Goal: Information Seeking & Learning: Learn about a topic

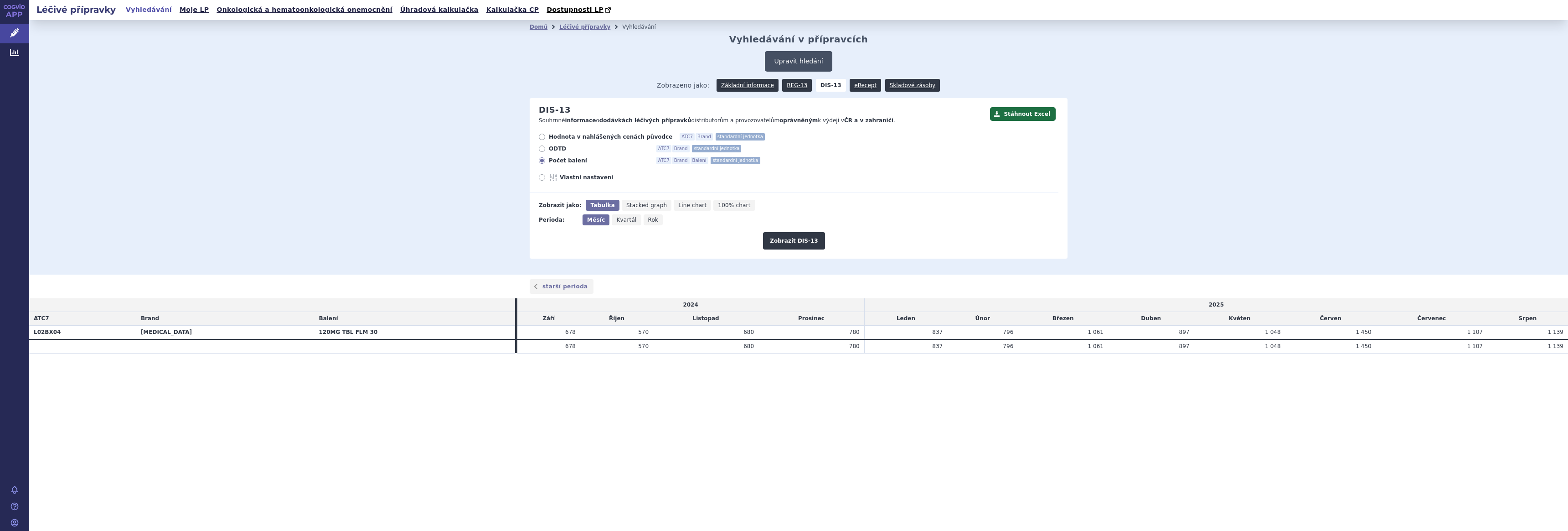
click at [782, 61] on button "Upravit hledání" at bounding box center [798, 62] width 67 height 20
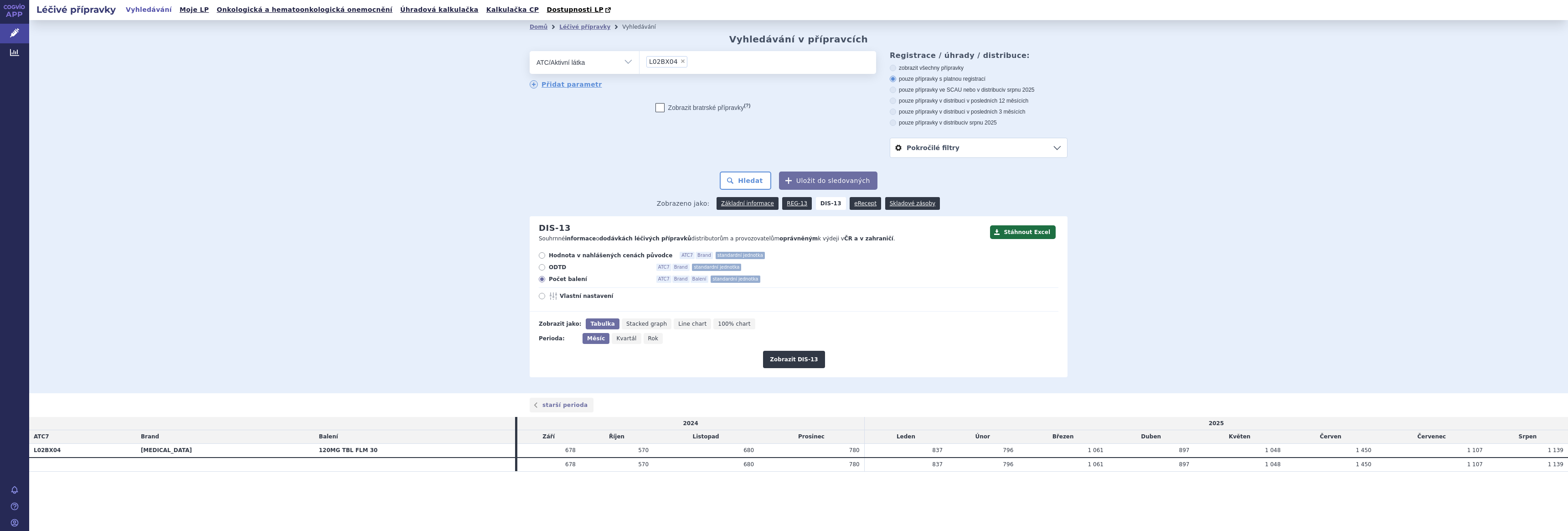
click at [680, 61] on span "×" at bounding box center [683, 61] width 5 height 5
click at [639, 61] on select "L02BX04" at bounding box center [639, 62] width 1 height 23
select select
type input "eptifi"
select select "B01AC16"
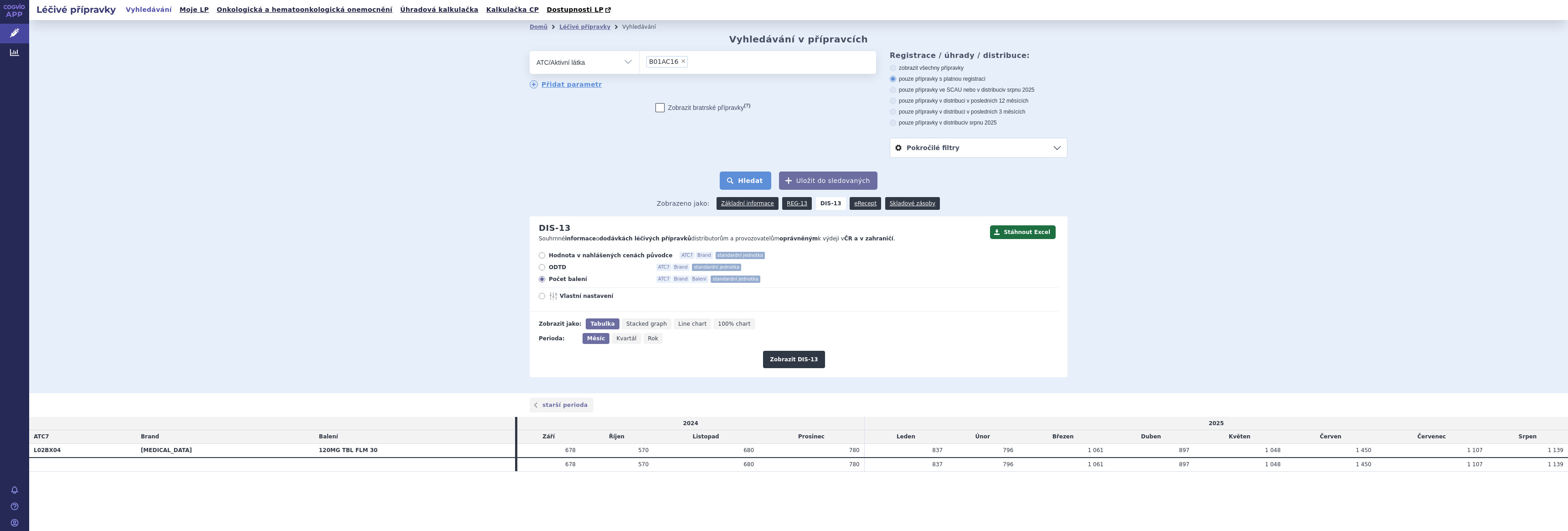
click at [753, 182] on button "Hledat" at bounding box center [745, 181] width 51 height 18
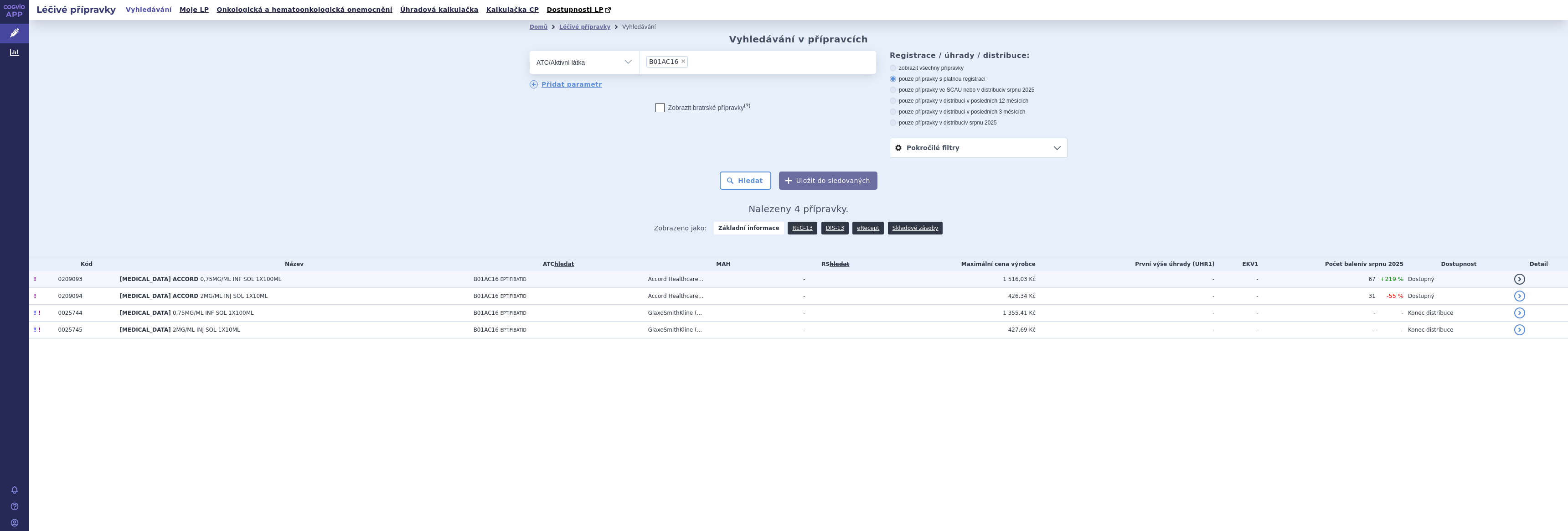
click at [137, 278] on span "[MEDICAL_DATA] ACCORD" at bounding box center [159, 279] width 79 height 6
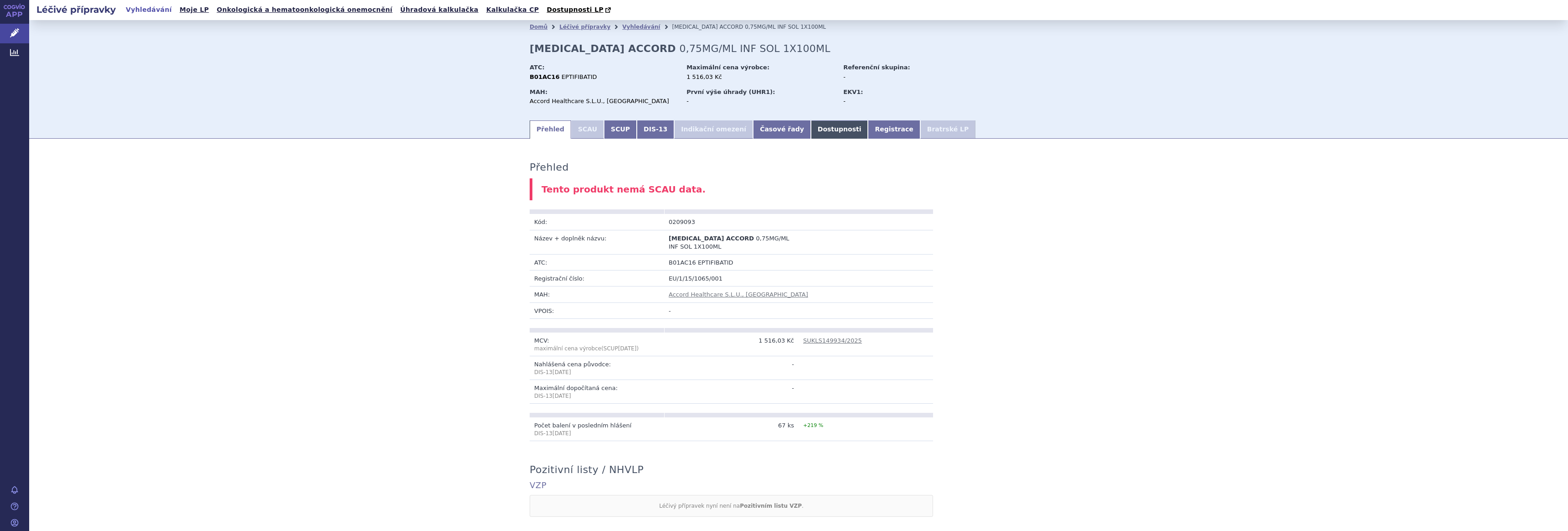
click at [811, 125] on link "Dostupnosti" at bounding box center [839, 129] width 57 height 18
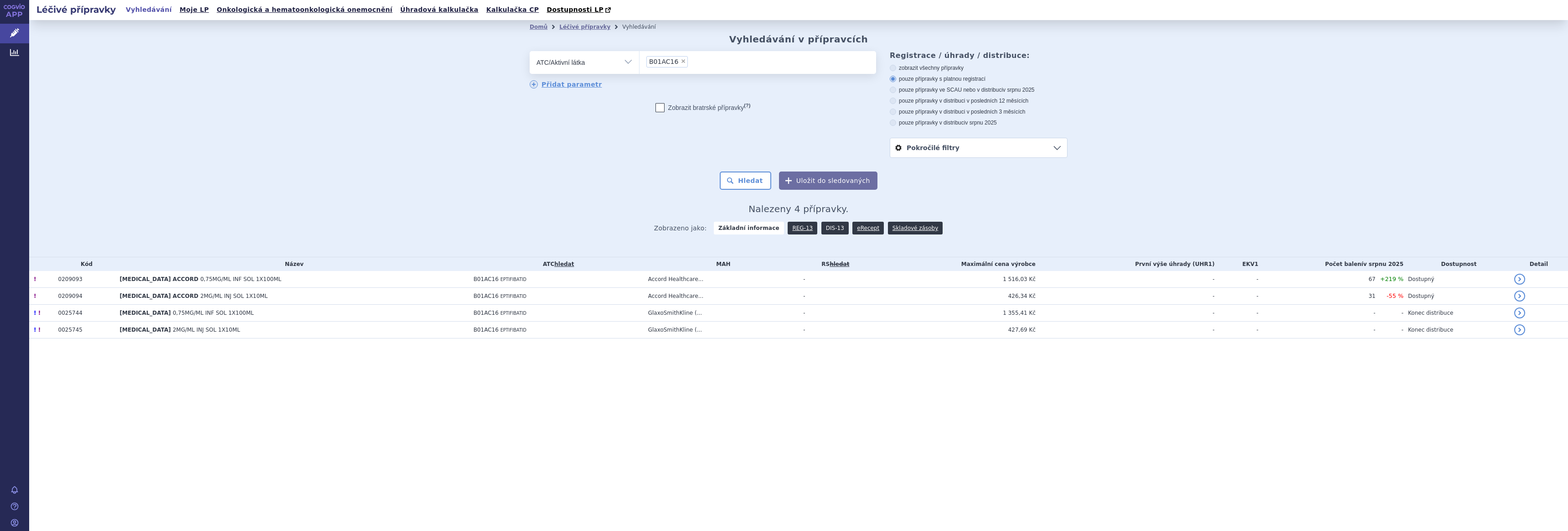
click at [829, 228] on link "DIS-13" at bounding box center [835, 228] width 27 height 13
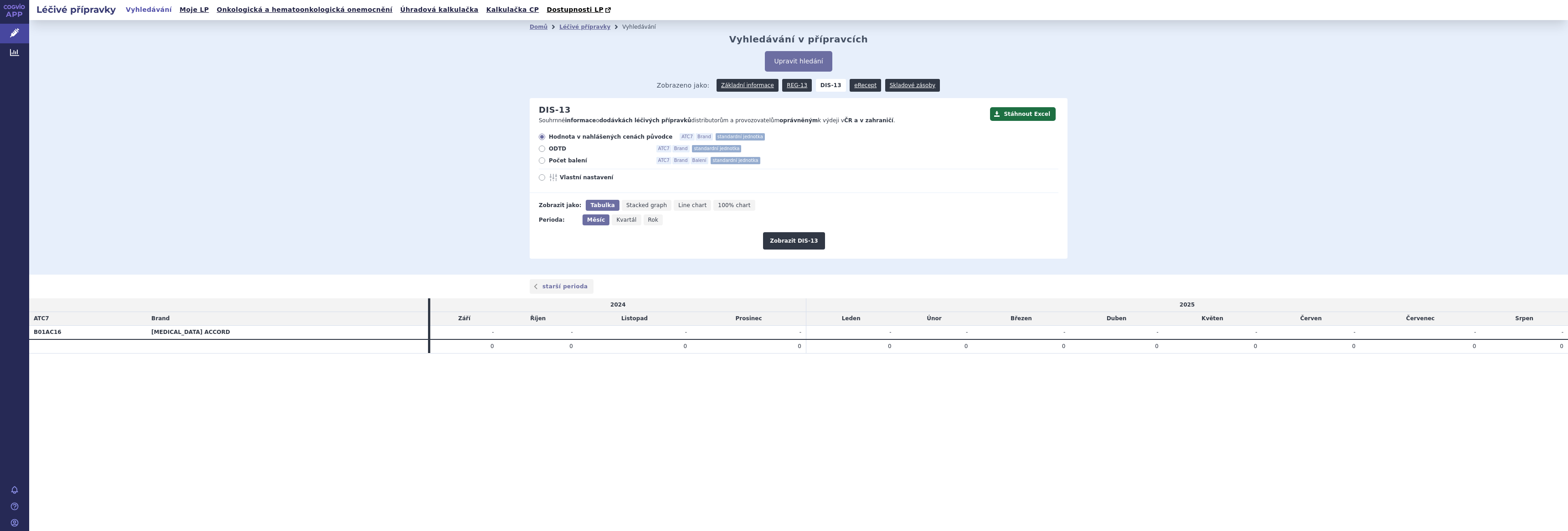
click at [547, 163] on label "Počet balení ATC7 Brand Balení standardní jednotka" at bounding box center [798, 160] width 520 height 7
click at [545, 163] on input "Počet balení ATC7 Brand Balení standardní jednotka" at bounding box center [543, 162] width 6 height 6
radio input "true"
click at [784, 241] on button "Zobrazit DIS-13" at bounding box center [793, 241] width 62 height 18
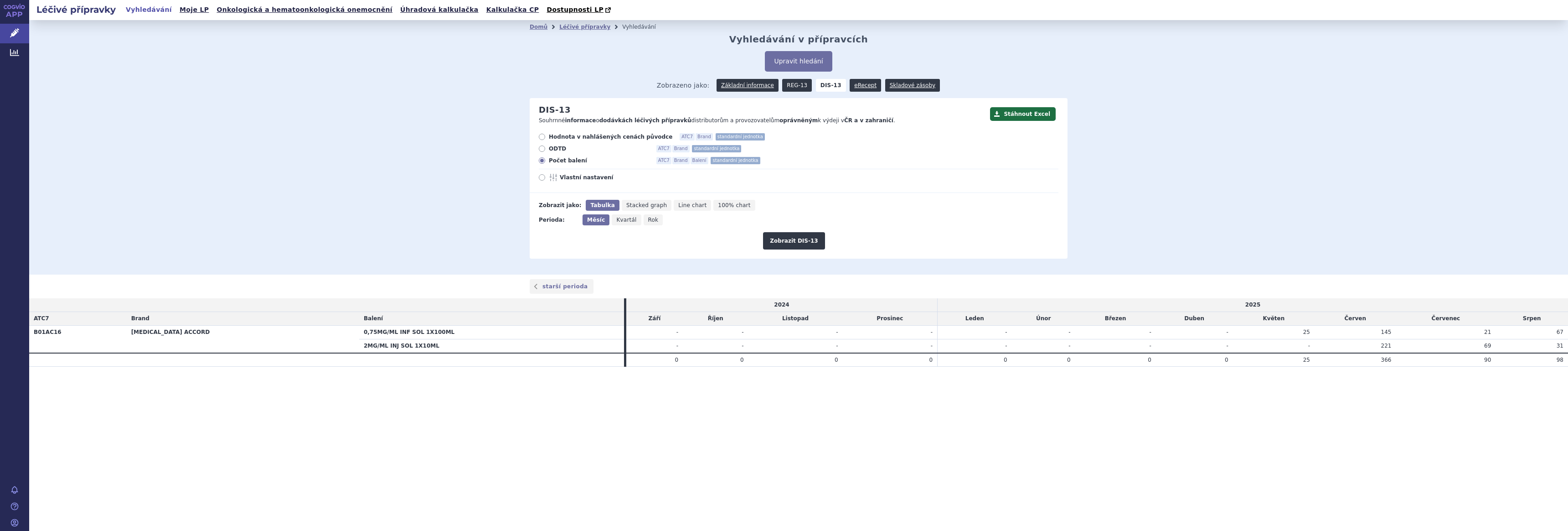
click at [793, 82] on link "REG-13" at bounding box center [797, 85] width 30 height 13
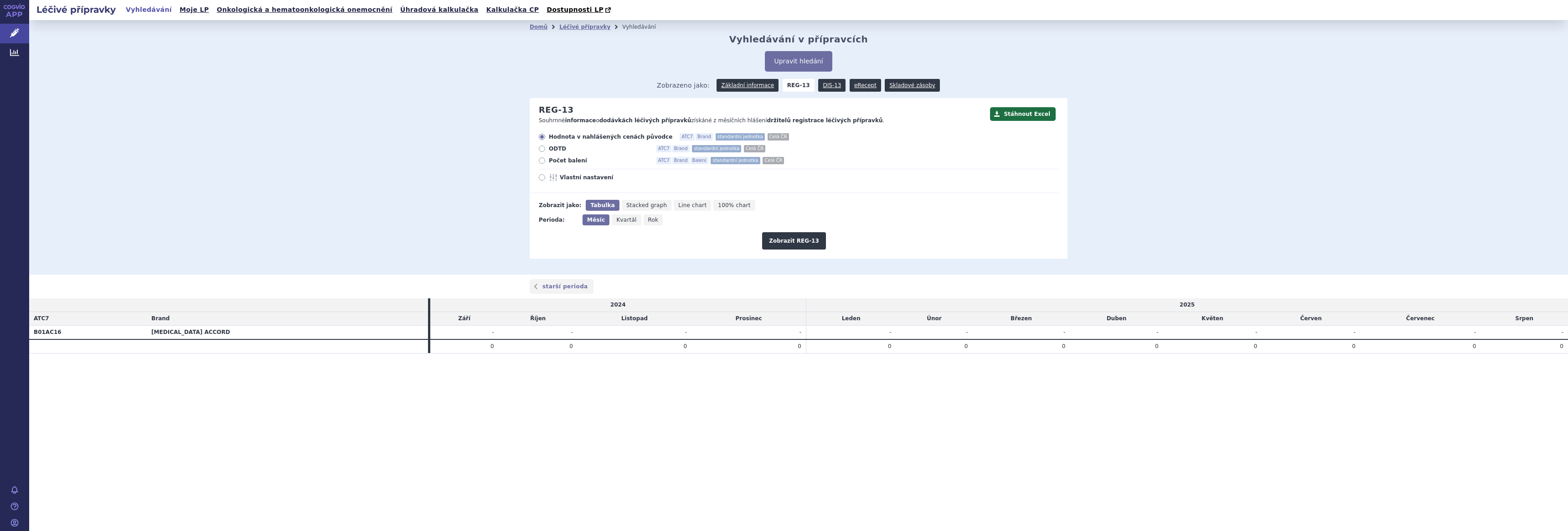
click at [786, 239] on button "Zobrazit REG-13" at bounding box center [794, 241] width 64 height 18
click at [782, 241] on button "Zobrazit REG-13" at bounding box center [794, 241] width 64 height 18
click at [575, 158] on span "Počet balení" at bounding box center [599, 160] width 100 height 7
click at [545, 159] on input "Počet balení ATC7 Brand Balení standardní jednotka Celá ČR" at bounding box center [543, 162] width 6 height 6
radio input "true"
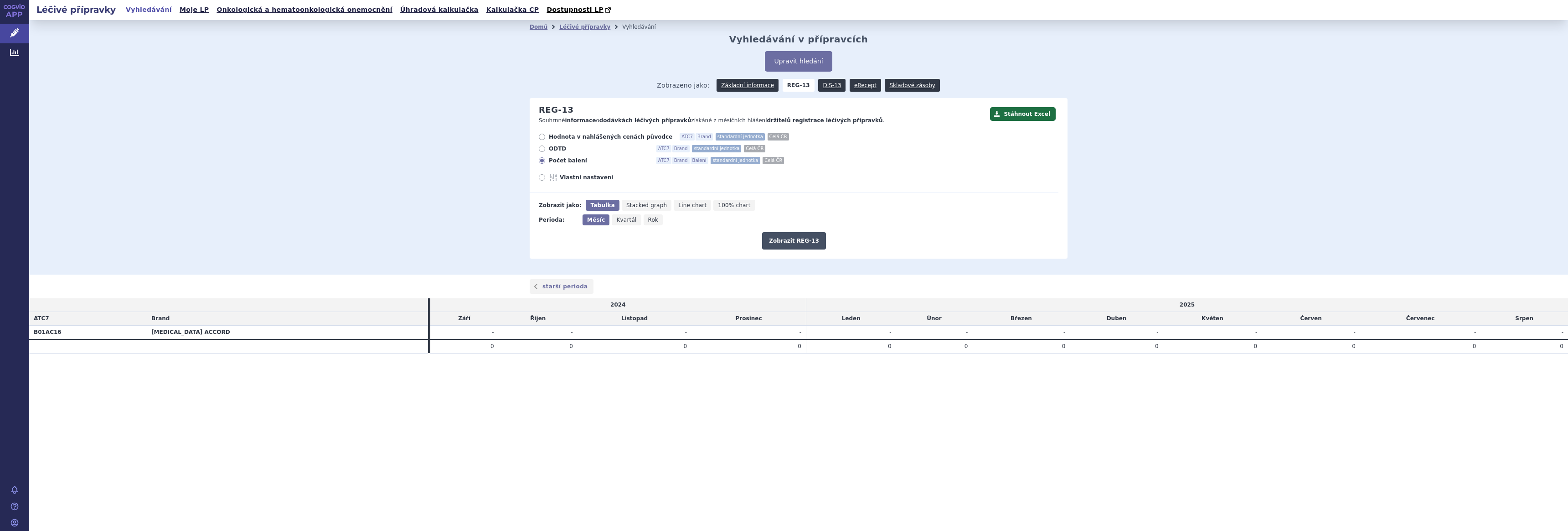
click at [806, 242] on button "Zobrazit REG-13" at bounding box center [794, 241] width 64 height 18
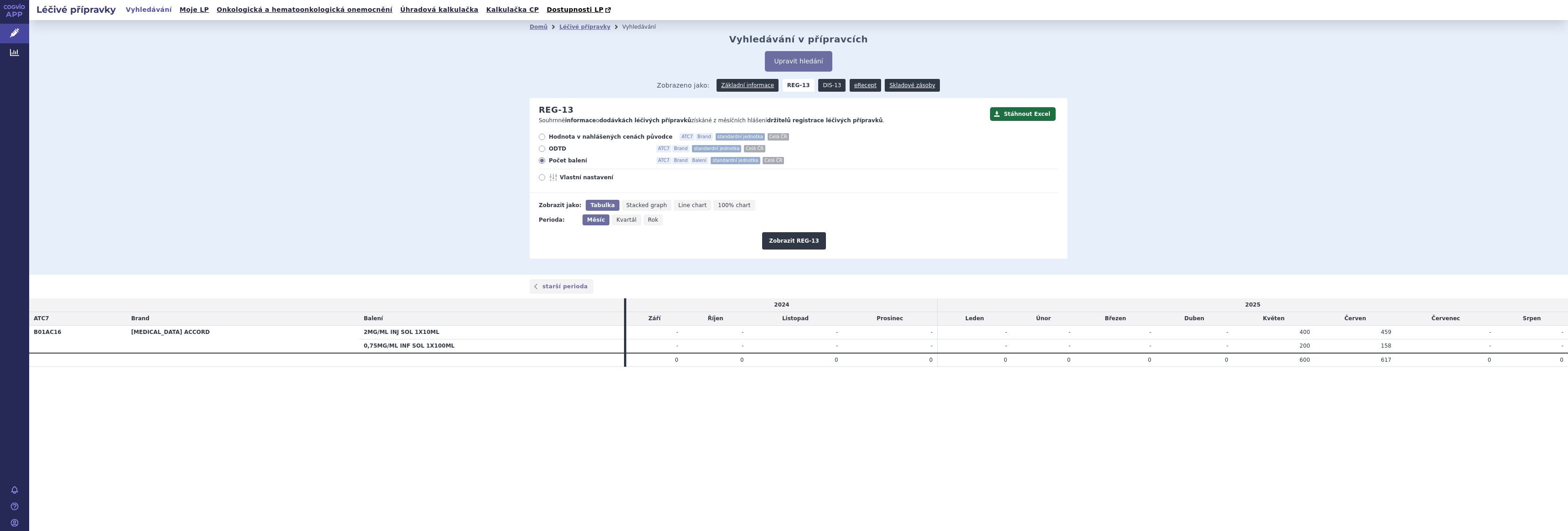
click at [831, 84] on link "DIS-13" at bounding box center [832, 85] width 27 height 13
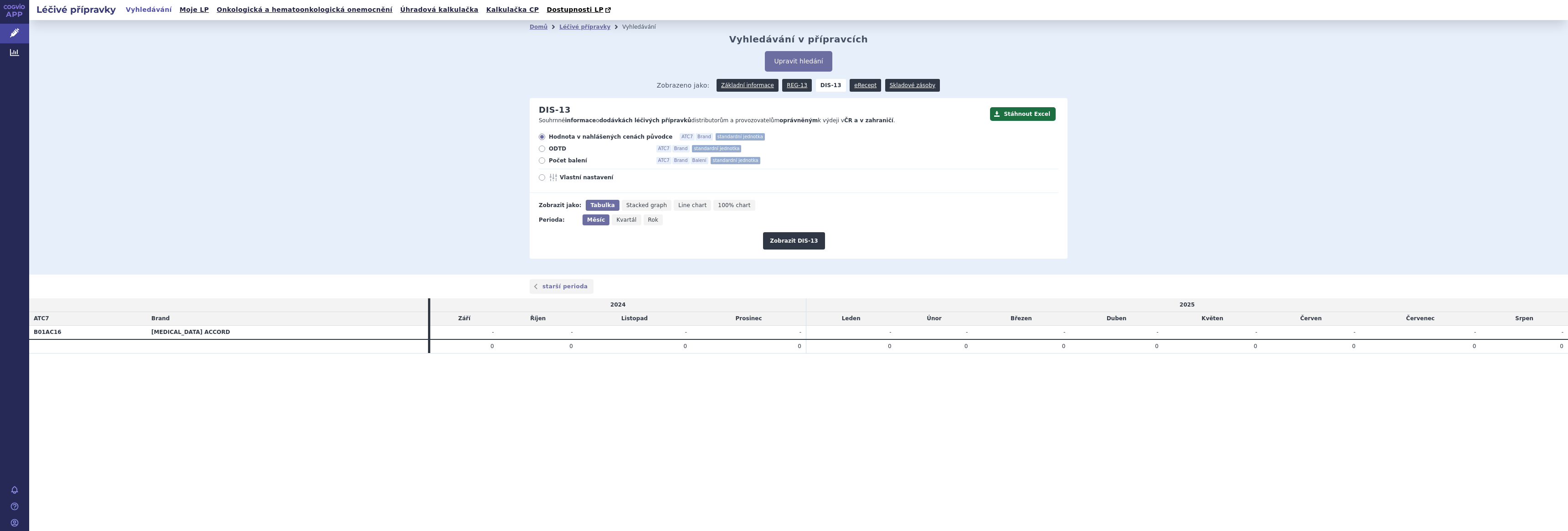
click at [554, 159] on span "Počet balení" at bounding box center [599, 160] width 100 height 7
click at [545, 159] on input "Počet balení ATC7 Brand Balení standardní jednotka" at bounding box center [543, 162] width 6 height 6
radio input "true"
click at [793, 241] on button "Zobrazit DIS-13" at bounding box center [793, 241] width 62 height 18
